Goal: Task Accomplishment & Management: Manage account settings

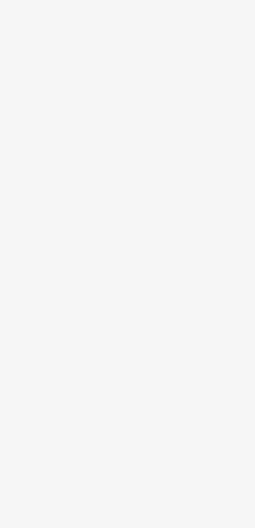
click at [165, 316] on body at bounding box center [127, 264] width 255 height 528
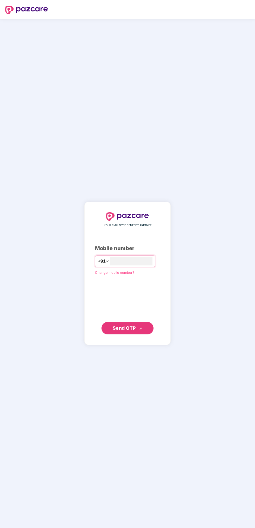
click at [133, 266] on input "number" at bounding box center [131, 261] width 43 height 8
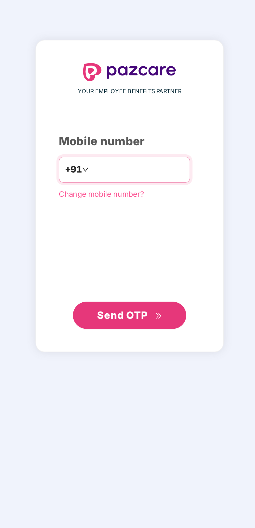
click at [133, 266] on input "***" at bounding box center [131, 261] width 43 height 8
type input "**********"
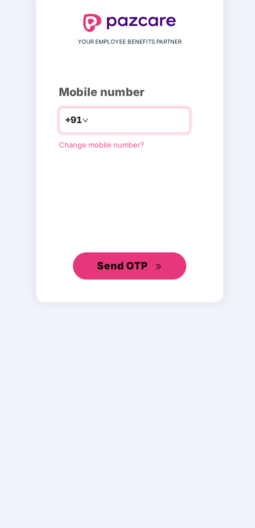
click at [129, 332] on span "Send OTP" at bounding box center [128, 328] width 30 height 7
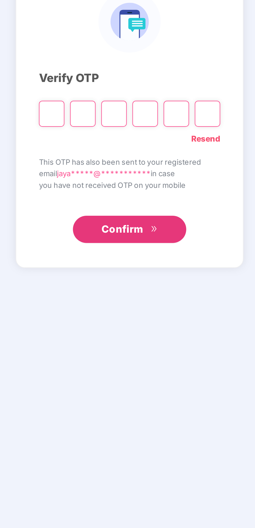
scroll to position [1, 0]
click at [90, 279] on input "Please enter verification code. Digit 1" at bounding box center [92, 273] width 12 height 12
type input "*"
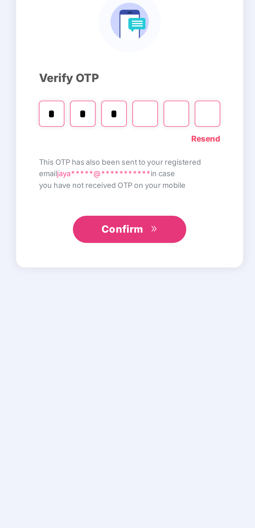
type input "*"
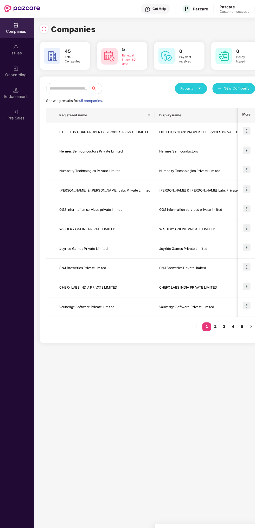
click at [72, 84] on input "text" at bounding box center [67, 84] width 42 height 10
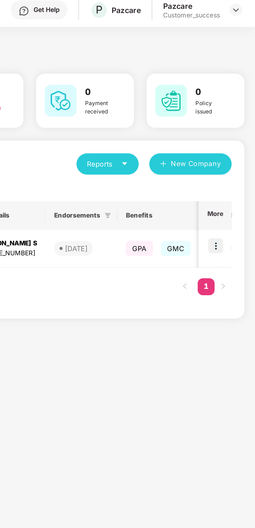
type input "****"
click at [236, 122] on img at bounding box center [235, 123] width 7 height 7
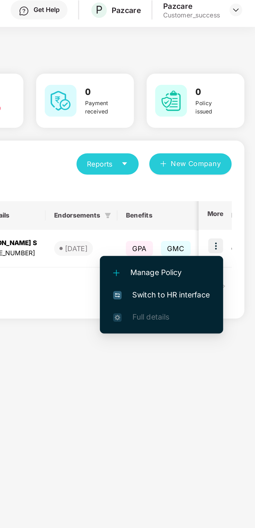
click at [217, 147] on span "Switch to HR interface" at bounding box center [209, 148] width 47 height 6
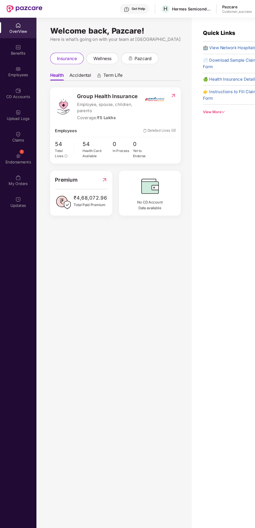
click at [19, 46] on img at bounding box center [17, 44] width 5 height 5
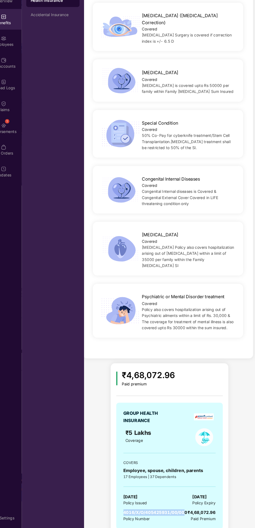
click at [189, 511] on span "4016/X/O/405425931/00/000" at bounding box center [160, 513] width 60 height 5
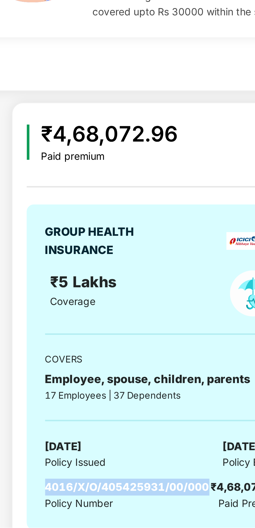
copy span "4016/X/O/405425931/00/000"
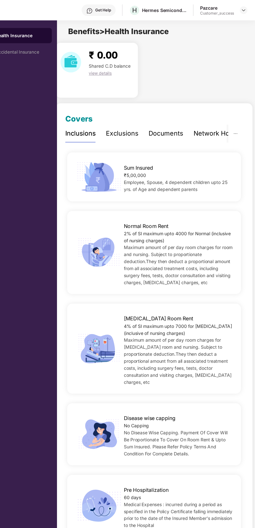
scroll to position [0, 0]
click at [218, 77] on div "₹ 0.00 Shared C.D balance view details" at bounding box center [173, 57] width 166 height 45
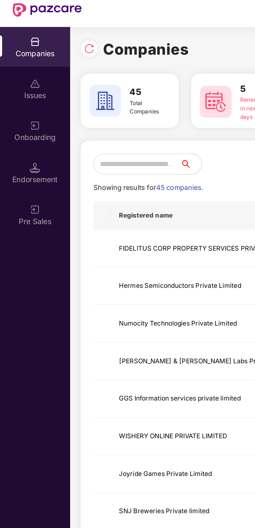
click at [82, 143] on td "Hermes Semiconductors Private Limited" at bounding box center [101, 144] width 94 height 18
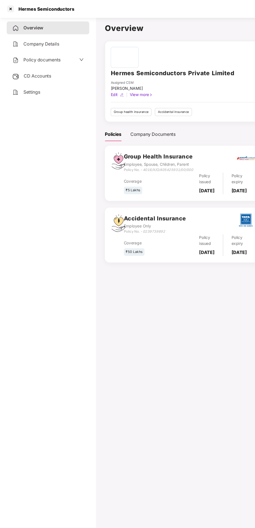
click at [13, 10] on div at bounding box center [10, 8] width 8 height 8
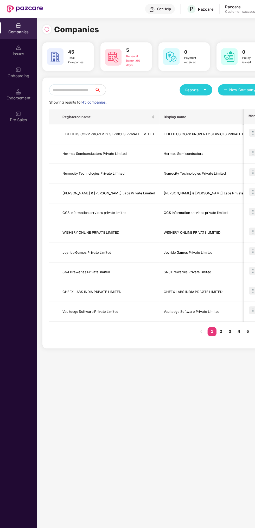
click at [79, 85] on input "text" at bounding box center [67, 84] width 42 height 10
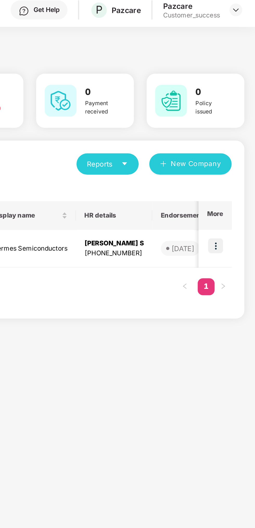
type input "****"
click at [236, 125] on img at bounding box center [235, 123] width 7 height 7
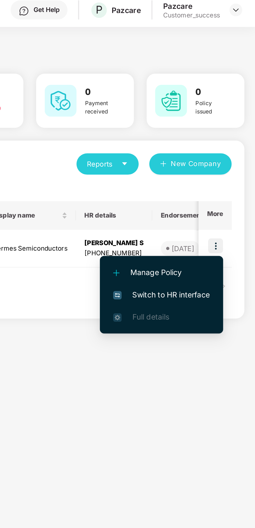
click at [217, 149] on span "Switch to HR interface" at bounding box center [209, 148] width 47 height 6
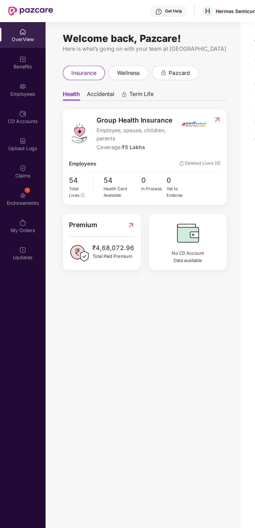
click at [20, 68] on div "Employees" at bounding box center [17, 70] width 34 height 5
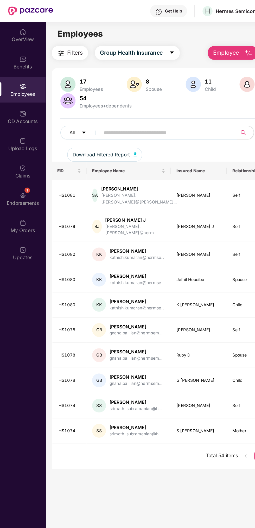
click at [106, 99] on input "text" at bounding box center [124, 100] width 93 height 8
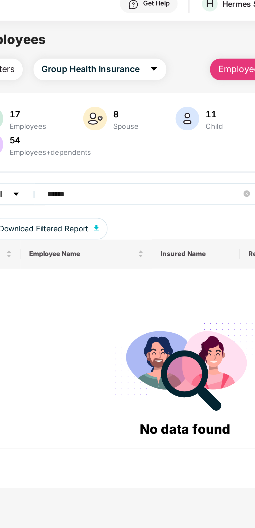
scroll to position [0, 0]
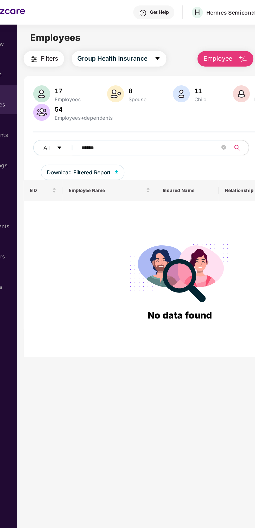
type input "******"
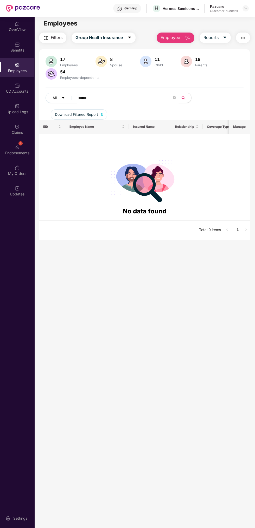
scroll to position [3, 0]
